Goal: Information Seeking & Learning: Learn about a topic

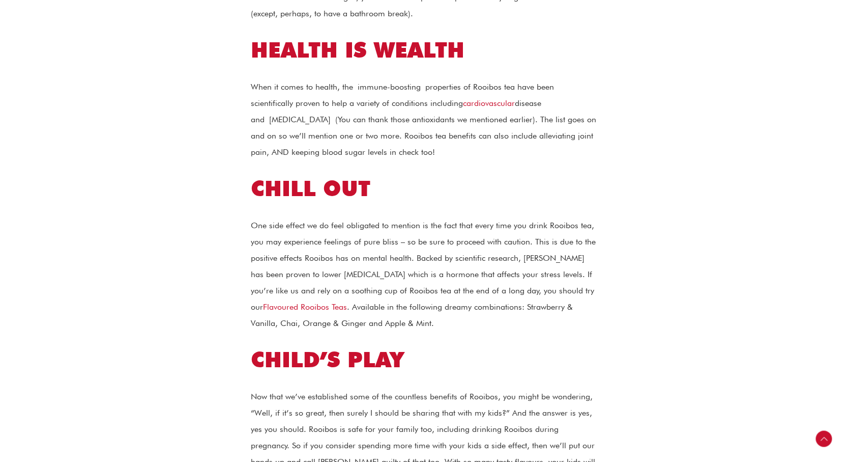
scroll to position [578, 0]
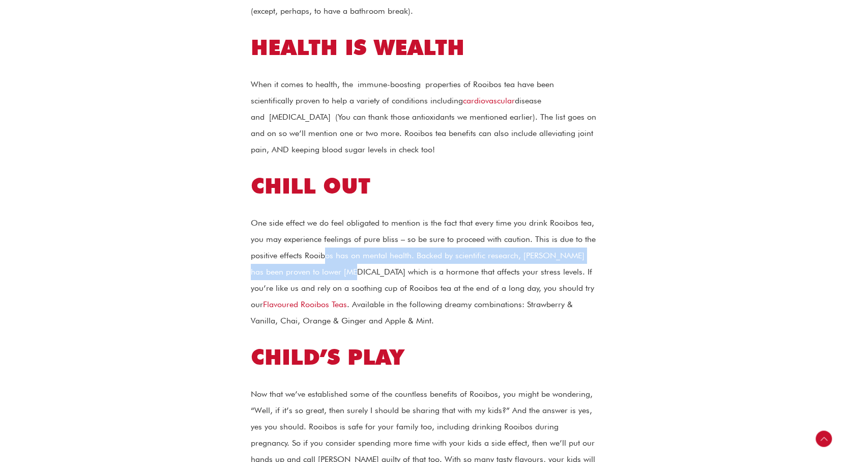
drag, startPoint x: 326, startPoint y: 253, endPoint x: 337, endPoint y: 276, distance: 25.0
click at [337, 276] on p "One side effect we do feel obligated to mention is the fact that every time you…" at bounding box center [424, 272] width 346 height 114
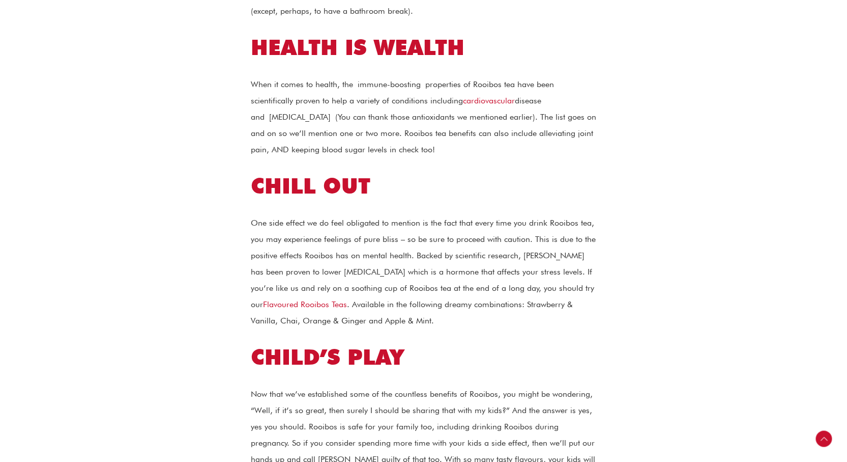
drag, startPoint x: 373, startPoint y: 246, endPoint x: 407, endPoint y: 283, distance: 49.7
click at [407, 283] on p "One side effect we do feel obligated to mention is the fact that every time you…" at bounding box center [424, 272] width 346 height 114
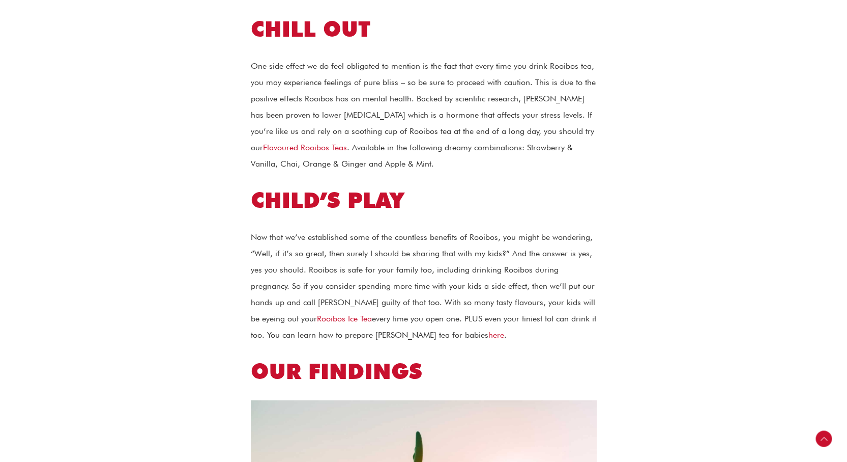
scroll to position [737, 0]
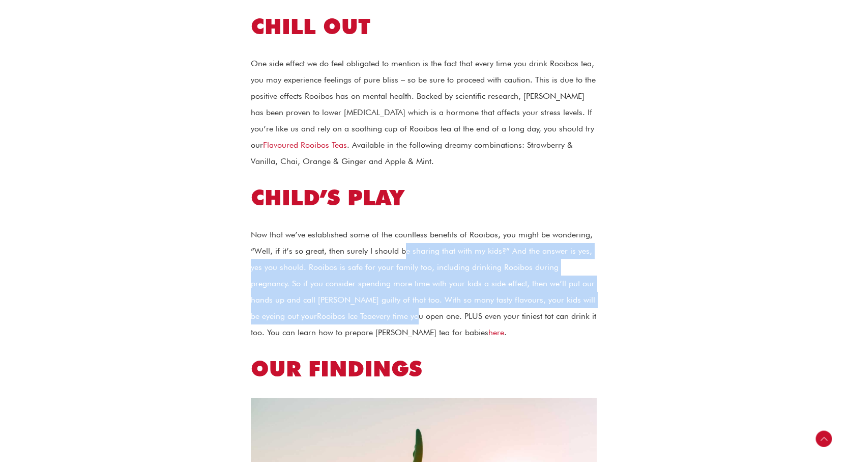
drag, startPoint x: 404, startPoint y: 248, endPoint x: 373, endPoint y: 311, distance: 70.3
click at [373, 311] on p "Now that we’ve established some of the countless benefits of Rooibos, you might…" at bounding box center [424, 283] width 346 height 114
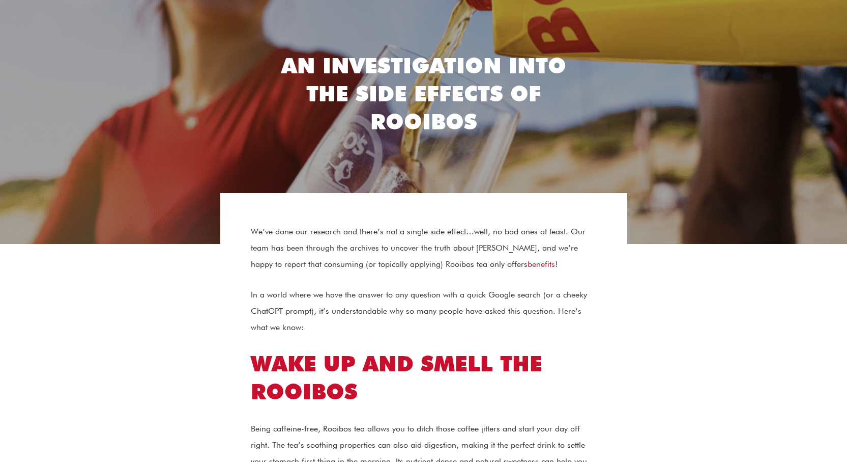
scroll to position [0, 0]
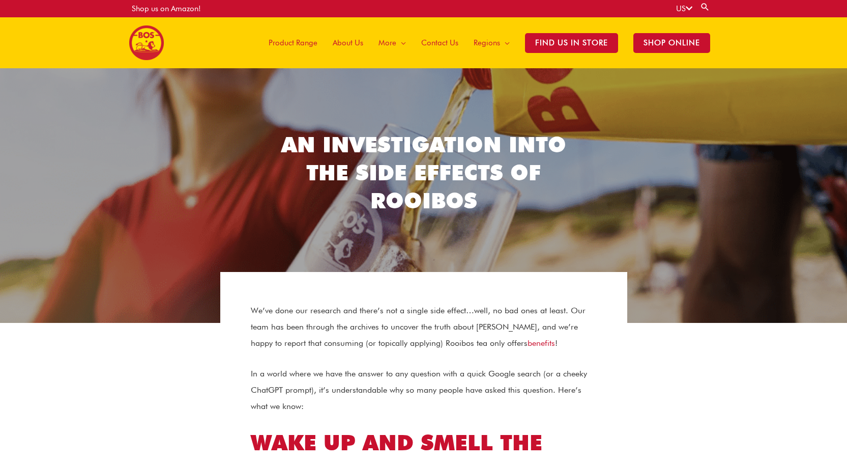
click at [150, 45] on img at bounding box center [146, 42] width 35 height 35
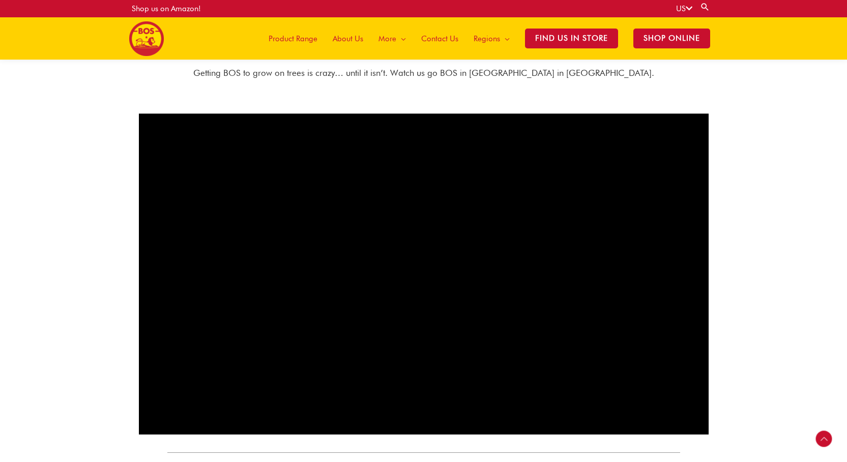
scroll to position [560, 0]
